Goal: Information Seeking & Learning: Learn about a topic

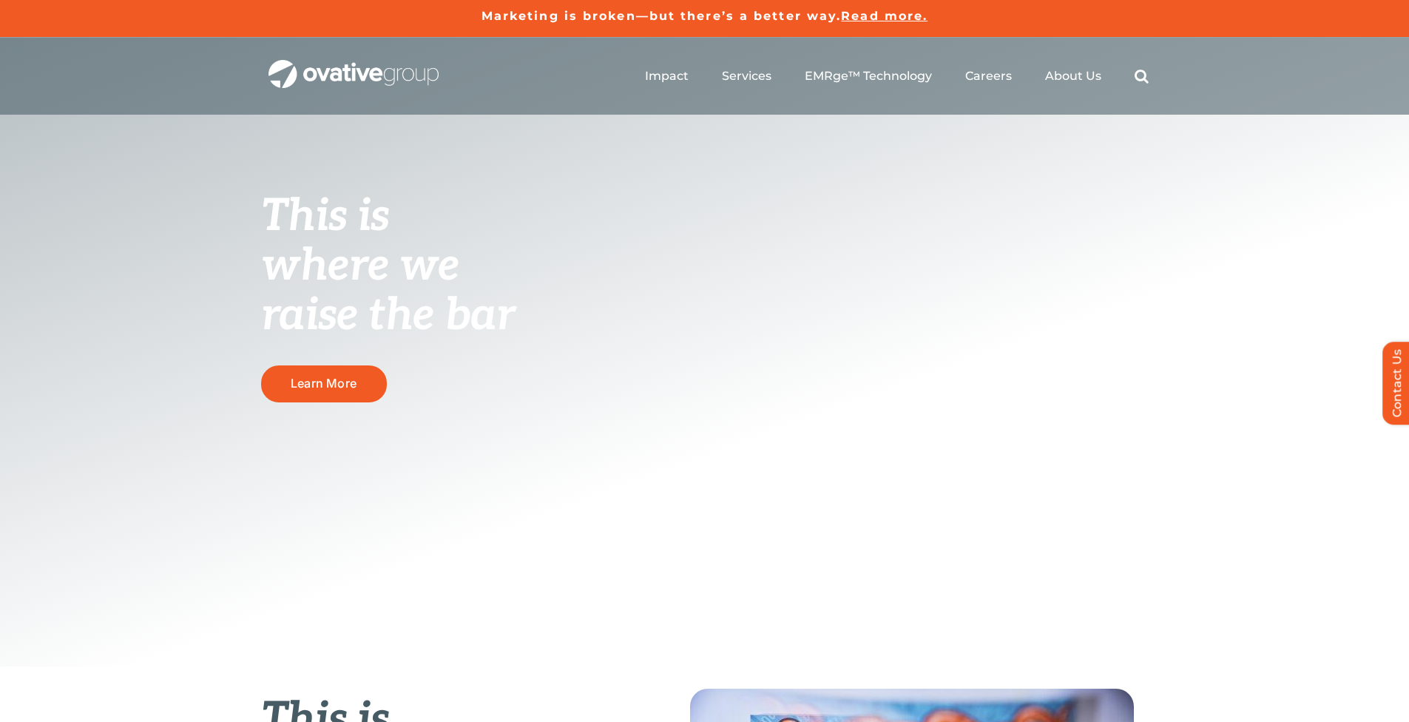
click at [672, 84] on ul "Impact Expert Insights Case Studies Awards & Press Services Media Measurement C…" at bounding box center [897, 76] width 504 height 47
click at [672, 71] on span "Impact" at bounding box center [667, 75] width 44 height 15
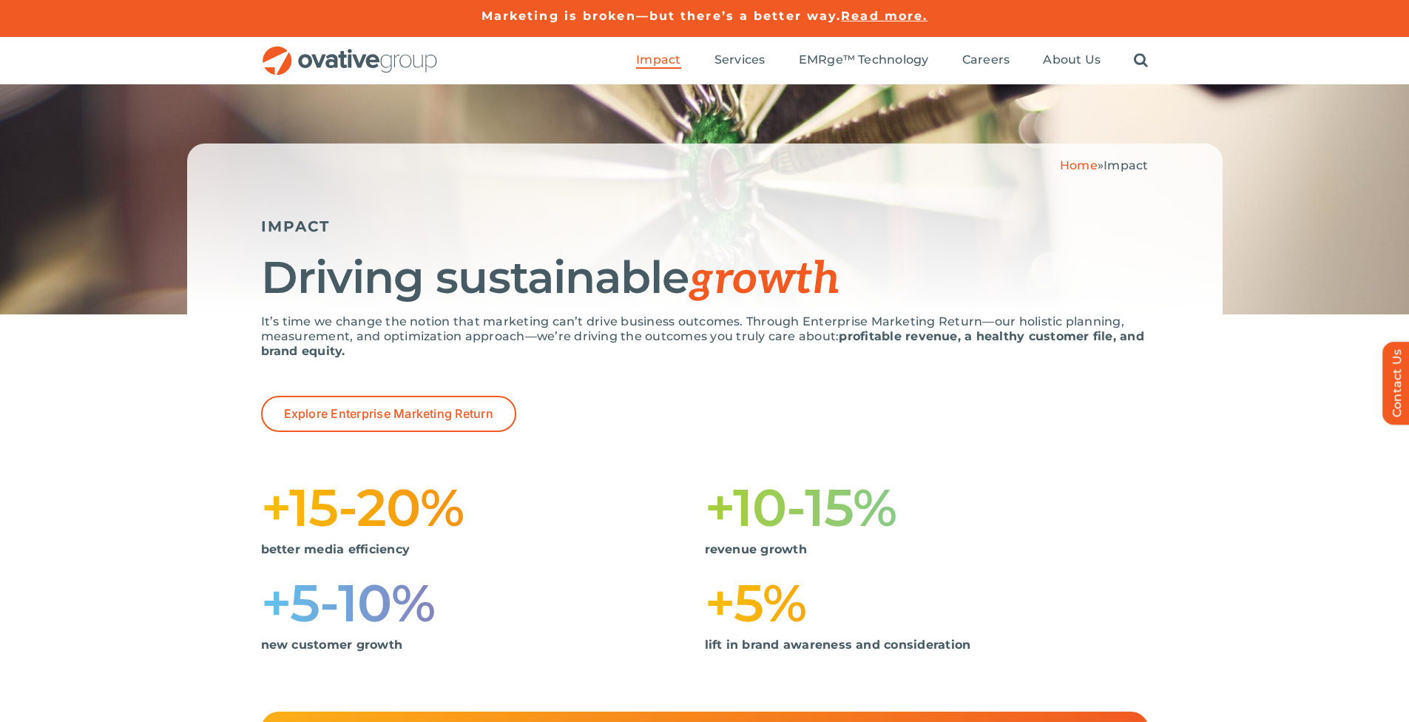
drag, startPoint x: 376, startPoint y: 355, endPoint x: 252, endPoint y: 320, distance: 129.3
click at [252, 320] on div "It’s time we change the notion that marketing can’t drive business outcomes. Th…" at bounding box center [704, 512] width 1409 height 397
copy p "It’s time we change the notion that marketing can’t drive business outcomes. Th…"
click at [590, 397] on div "Explore Enterprise Marketing Return" at bounding box center [705, 414] width 888 height 36
drag, startPoint x: 404, startPoint y: 348, endPoint x: 838, endPoint y: 337, distance: 434.4
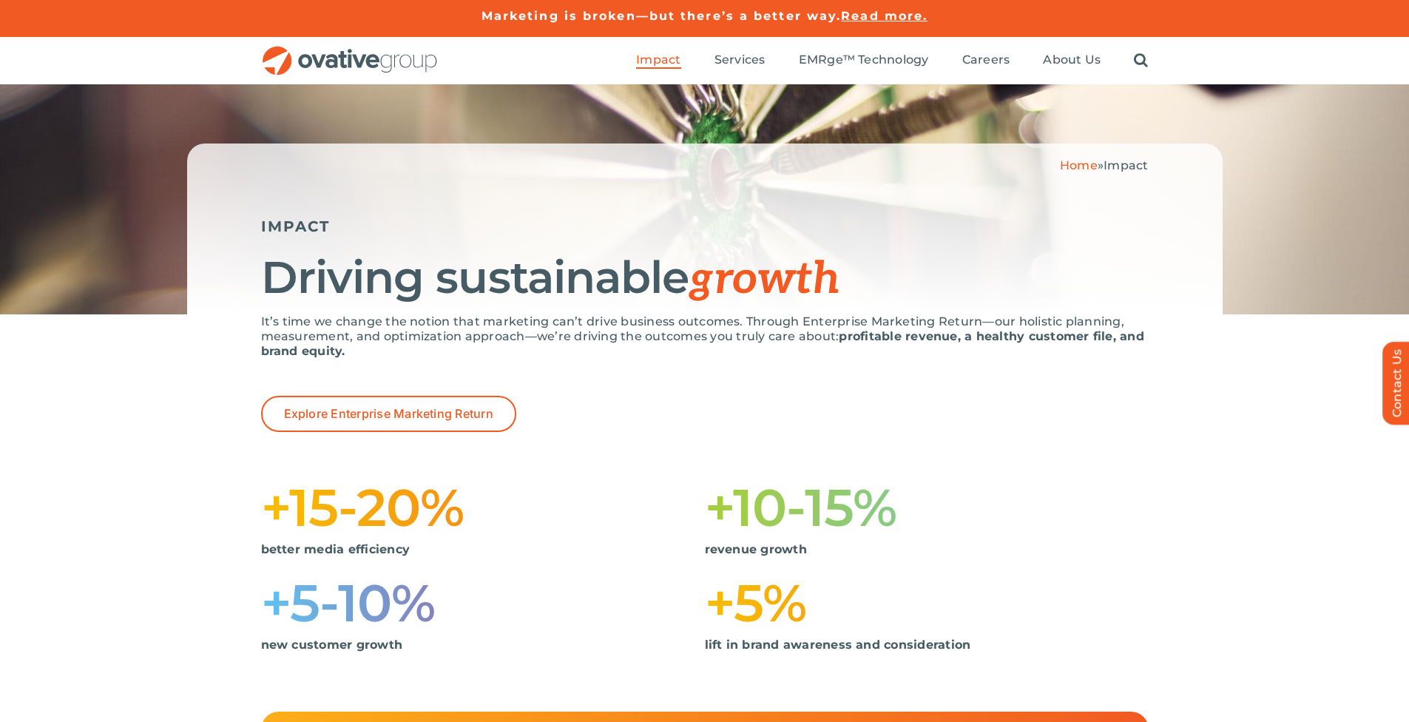
click at [838, 337] on p "It’s time we change the notion that marketing can’t drive business outcomes. Th…" at bounding box center [705, 336] width 888 height 44
click at [368, 360] on div "It’s time we change the notion that marketing can’t drive business outcomes. Th…" at bounding box center [705, 354] width 888 height 81
click at [342, 352] on strong "profitable revenue, a healthy customer file, and brand equity." at bounding box center [702, 343] width 883 height 29
drag, startPoint x: 343, startPoint y: 352, endPoint x: 838, endPoint y: 336, distance: 495.2
click at [838, 336] on strong "profitable revenue, a healthy customer file, and brand equity." at bounding box center [702, 343] width 883 height 29
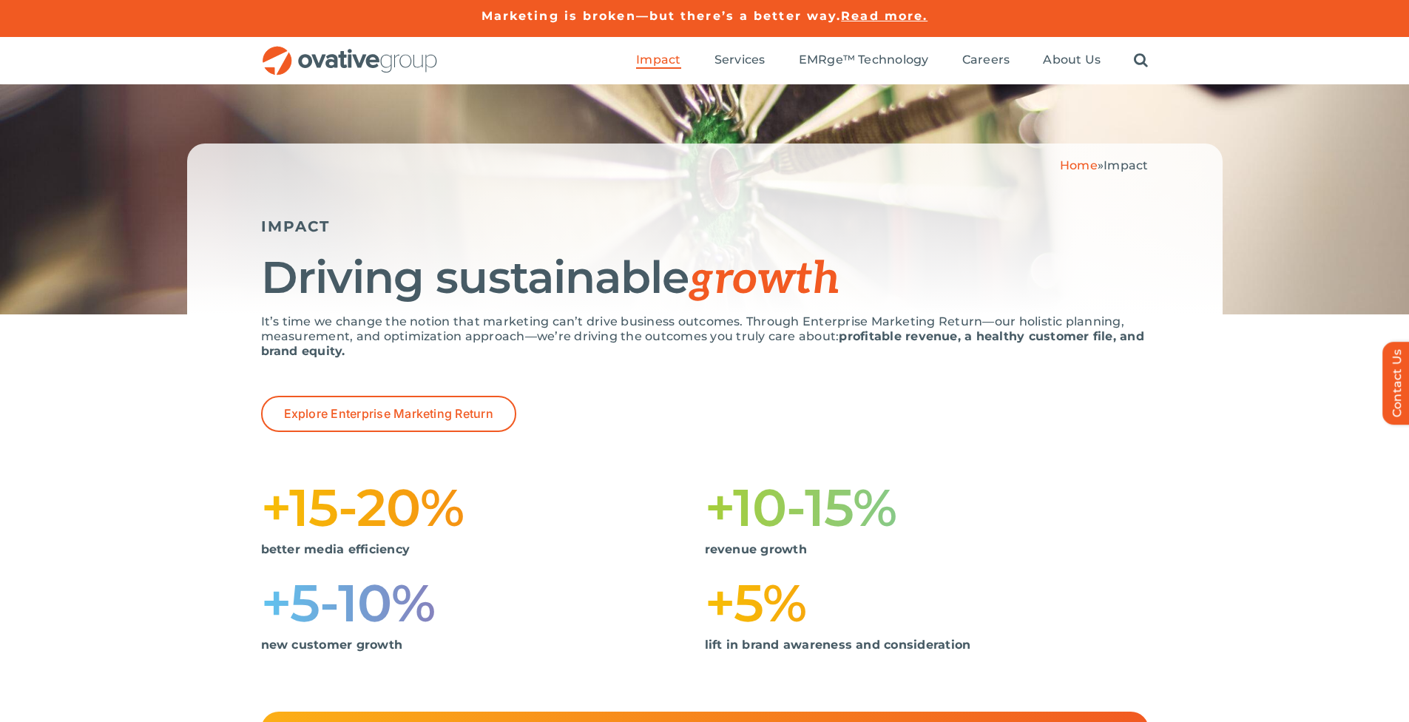
copy p "It’s time we change the notion that marketing can’t drive business outcomes. Th…"
